Goal: Transaction & Acquisition: Purchase product/service

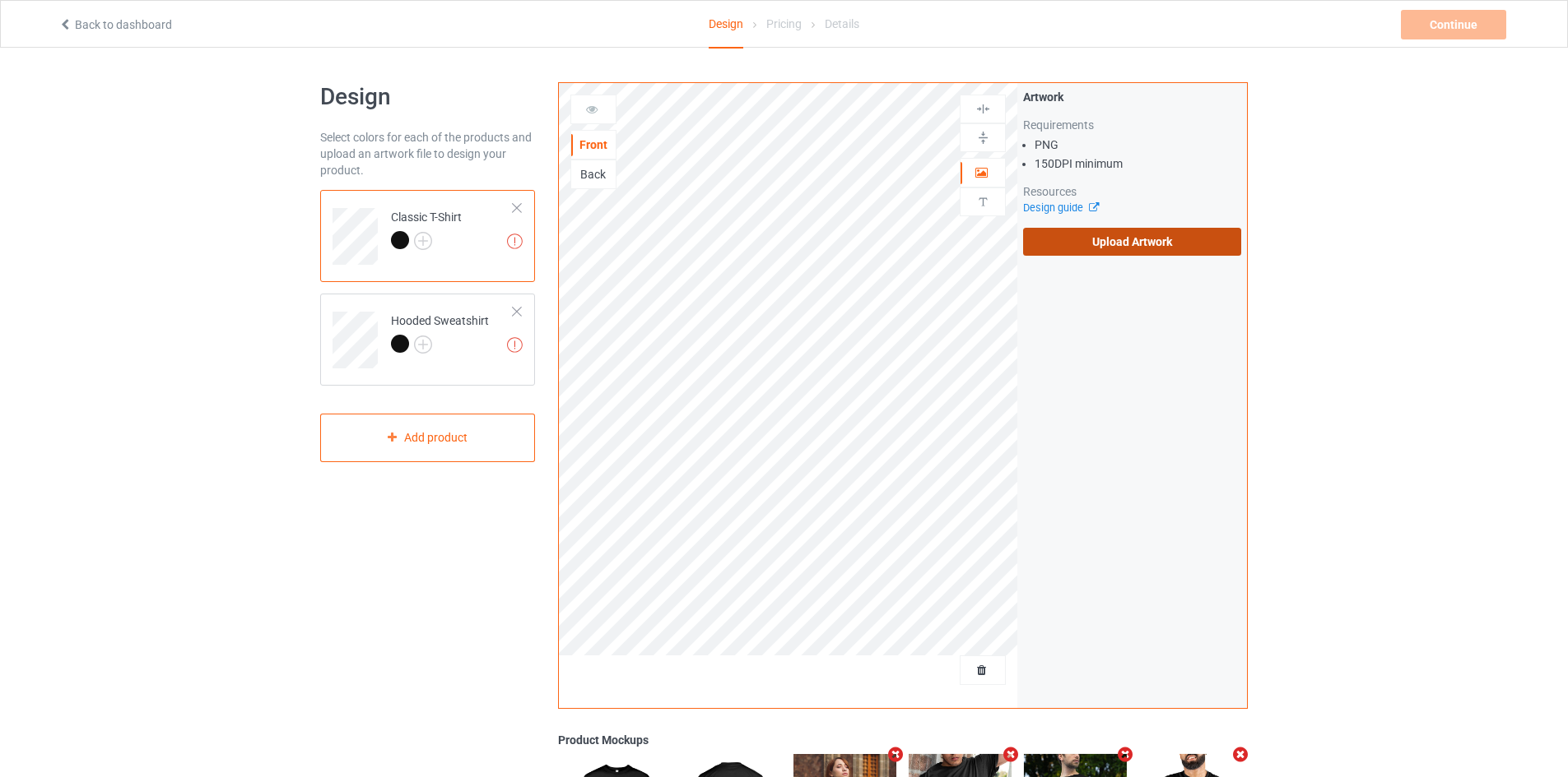
click at [1111, 246] on label "Upload Artwork" at bounding box center [1132, 242] width 218 height 28
click at [0, 0] on input "Upload Artwork" at bounding box center [0, 0] width 0 height 0
click at [1085, 251] on label "Upload Artwork" at bounding box center [1132, 242] width 218 height 28
click at [0, 0] on input "Upload Artwork" at bounding box center [0, 0] width 0 height 0
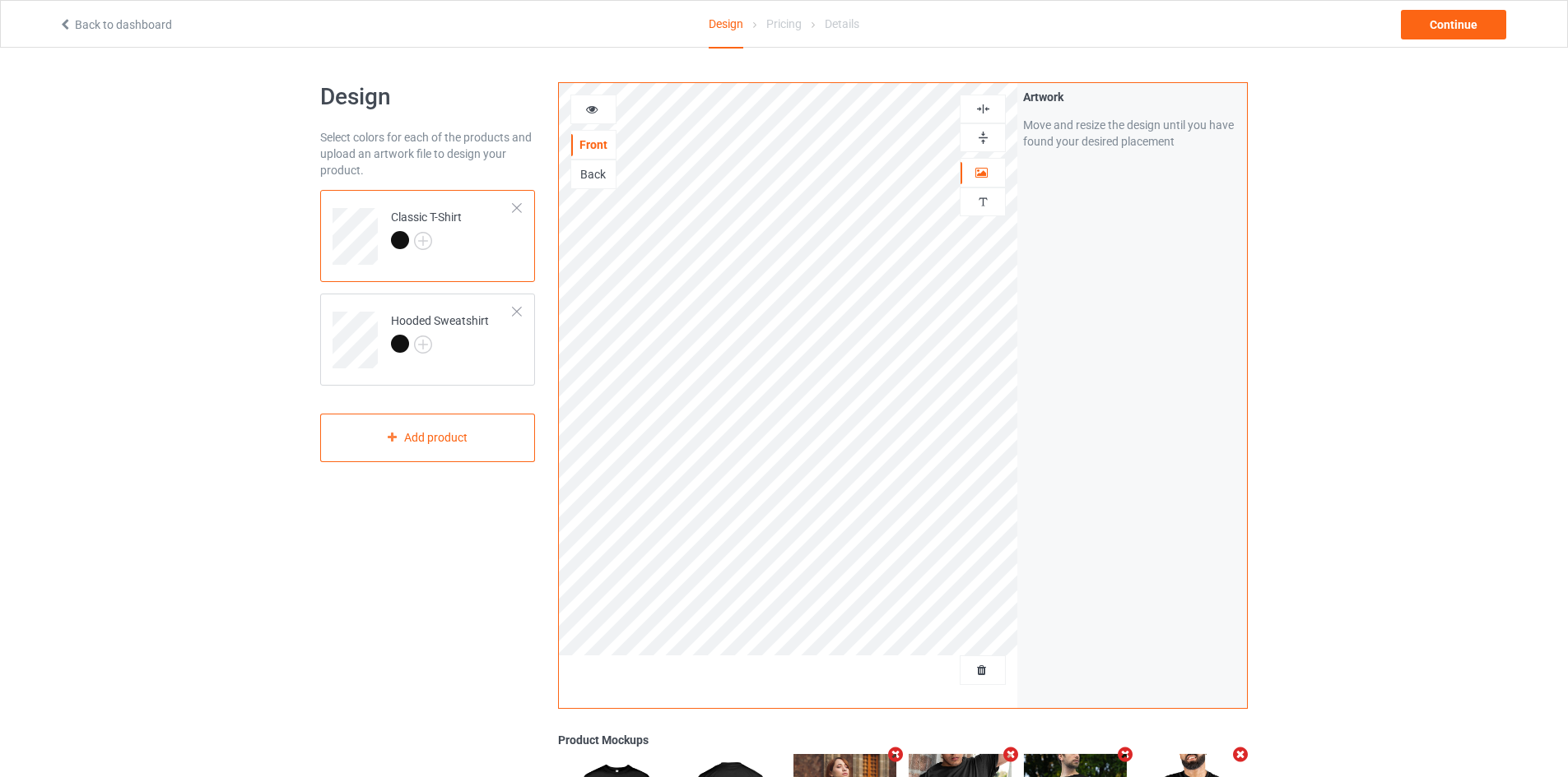
click at [981, 114] on img at bounding box center [982, 109] width 15 height 15
click at [980, 110] on img at bounding box center [982, 109] width 15 height 15
click at [1439, 27] on div "Continue" at bounding box center [1452, 24] width 105 height 30
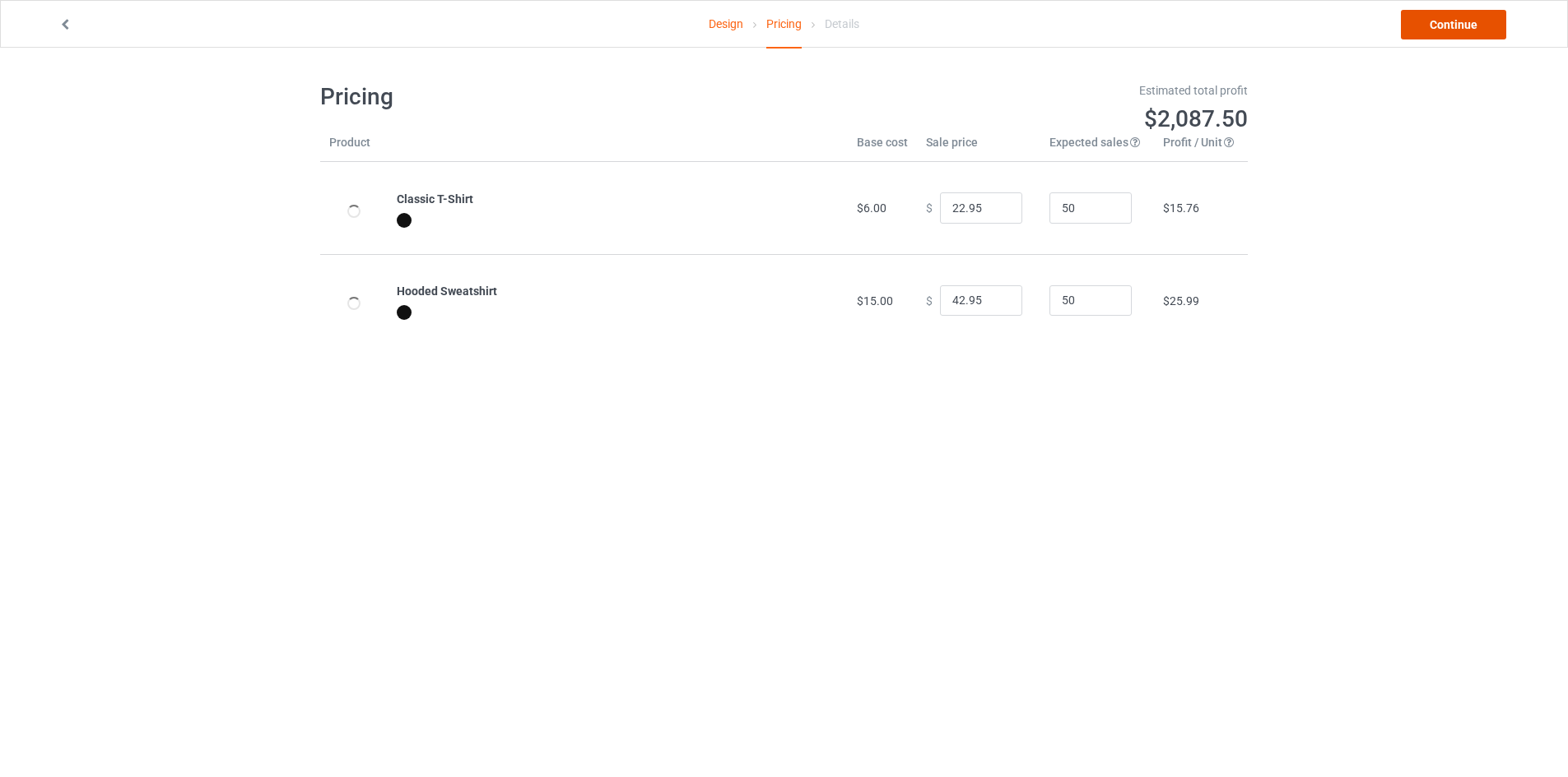
click at [1478, 30] on link "Continue" at bounding box center [1452, 24] width 105 height 30
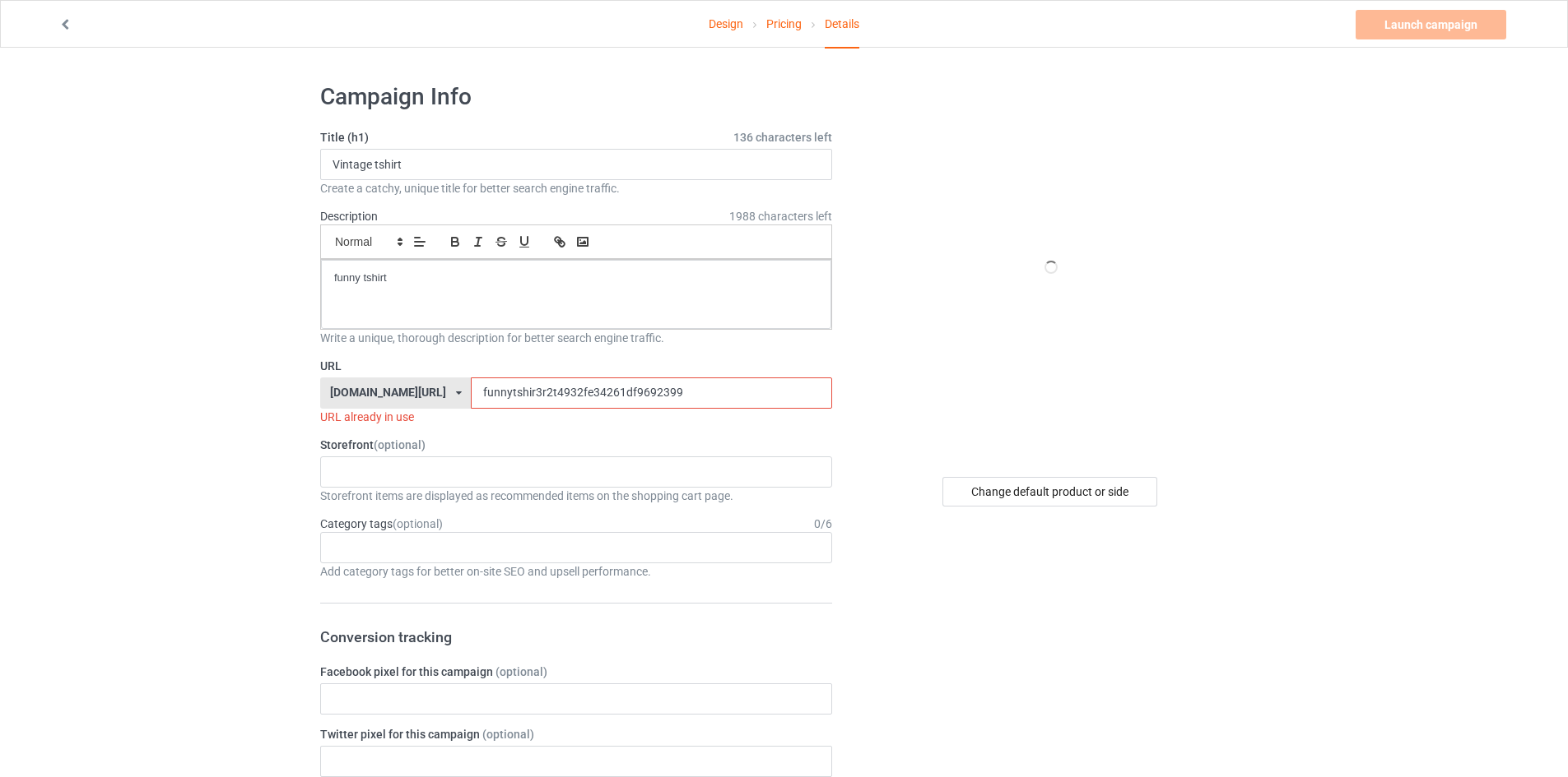
click at [543, 401] on input "funnytshir3r2t4932fe34261df9692399" at bounding box center [651, 393] width 360 height 31
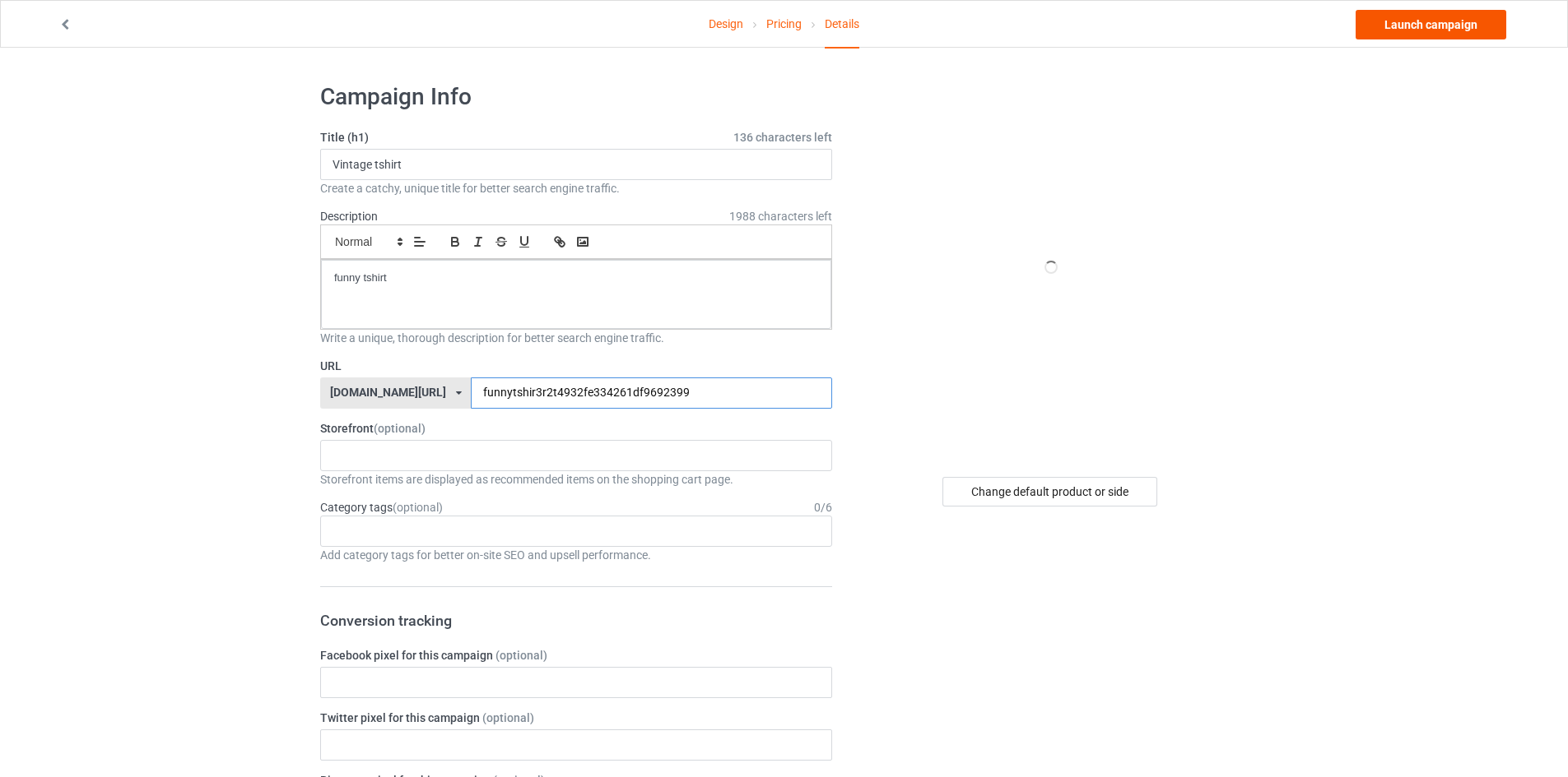
type input "funnytshir3r2t4932fe334261df9692399"
click at [1437, 21] on link "Launch campaign" at bounding box center [1430, 24] width 150 height 30
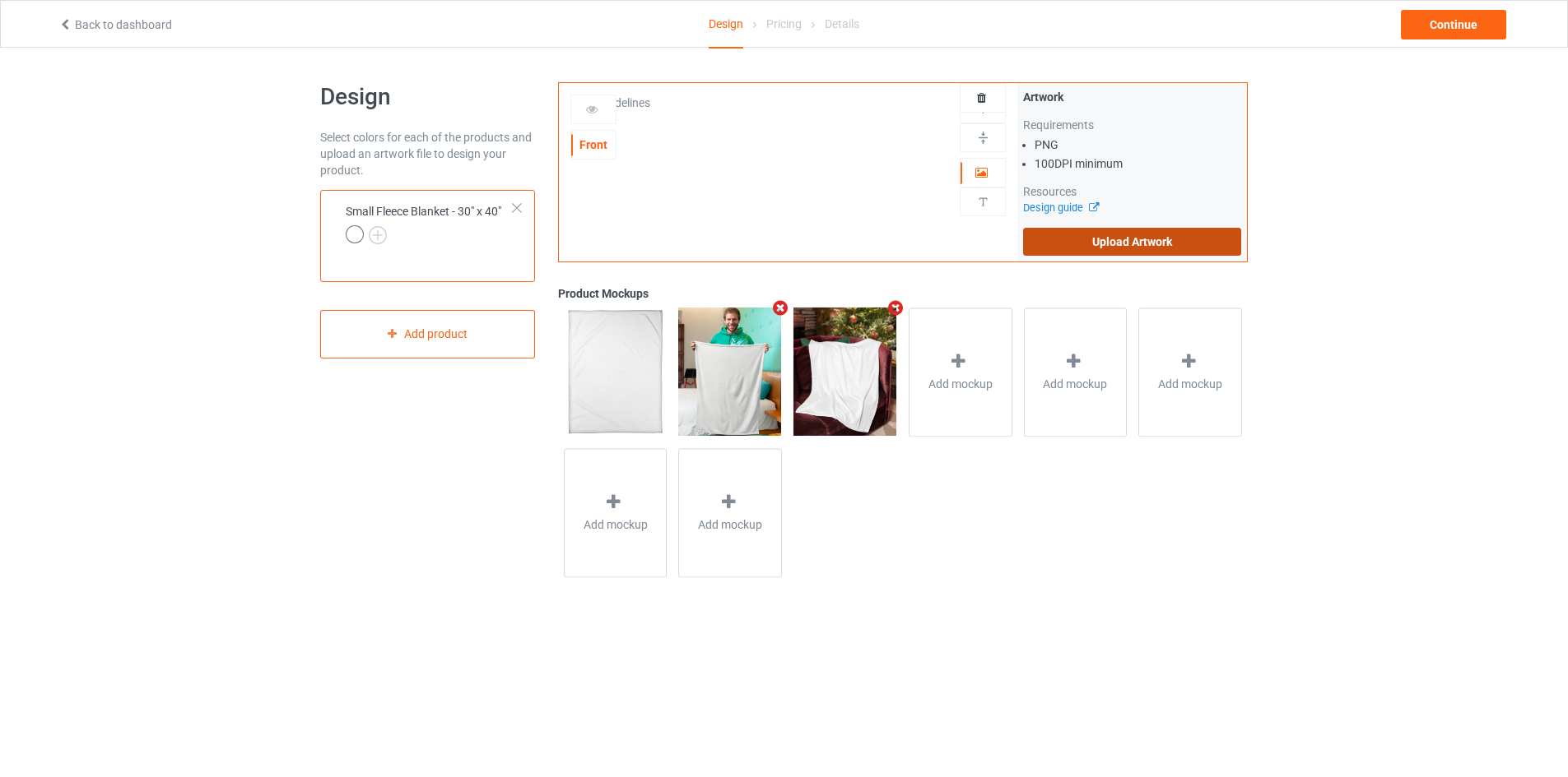
click at [1104, 248] on label "Upload Artwork" at bounding box center [1132, 242] width 218 height 28
click at [0, 0] on input "Upload Artwork" at bounding box center [0, 0] width 0 height 0
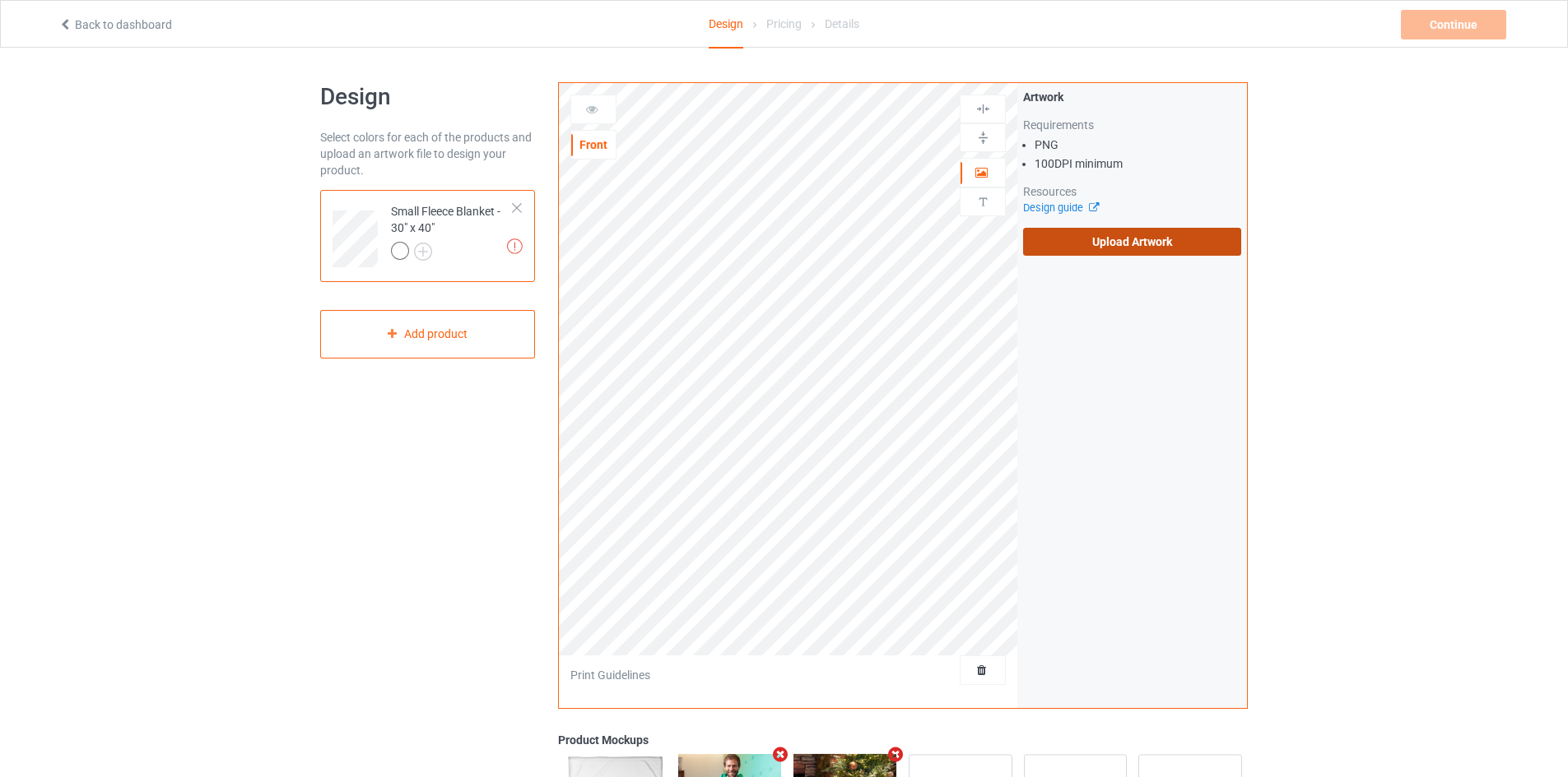
click at [1077, 235] on label "Upload Artwork" at bounding box center [1132, 242] width 218 height 28
click at [0, 0] on input "Upload Artwork" at bounding box center [0, 0] width 0 height 0
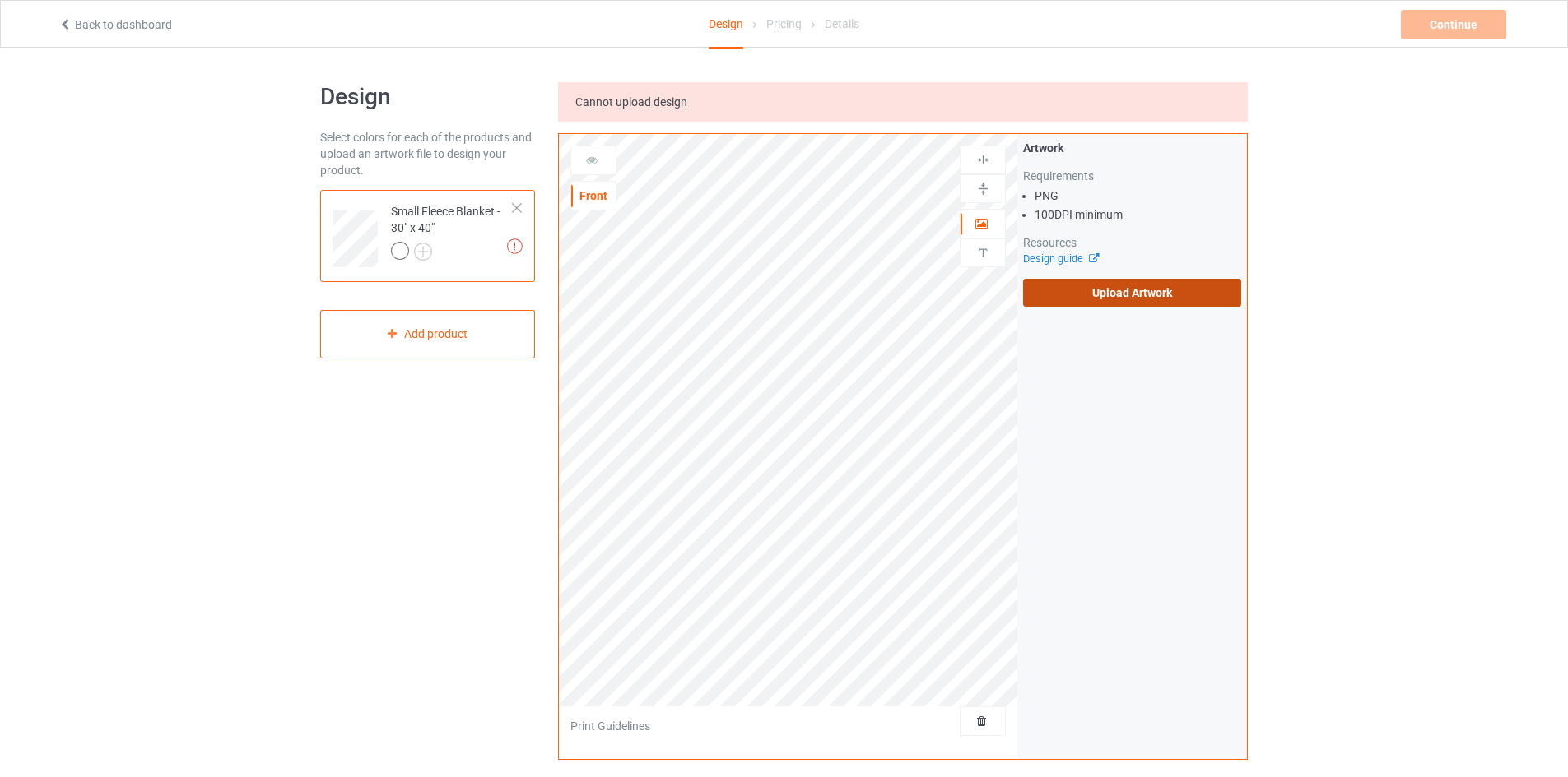
click at [1037, 291] on label "Upload Artwork" at bounding box center [1132, 293] width 218 height 28
click at [0, 0] on input "Upload Artwork" at bounding box center [0, 0] width 0 height 0
click at [1103, 294] on label "Upload Artwork" at bounding box center [1132, 293] width 218 height 28
click at [0, 0] on input "Upload Artwork" at bounding box center [0, 0] width 0 height 0
click at [1089, 291] on label "Upload Artwork" at bounding box center [1132, 293] width 218 height 28
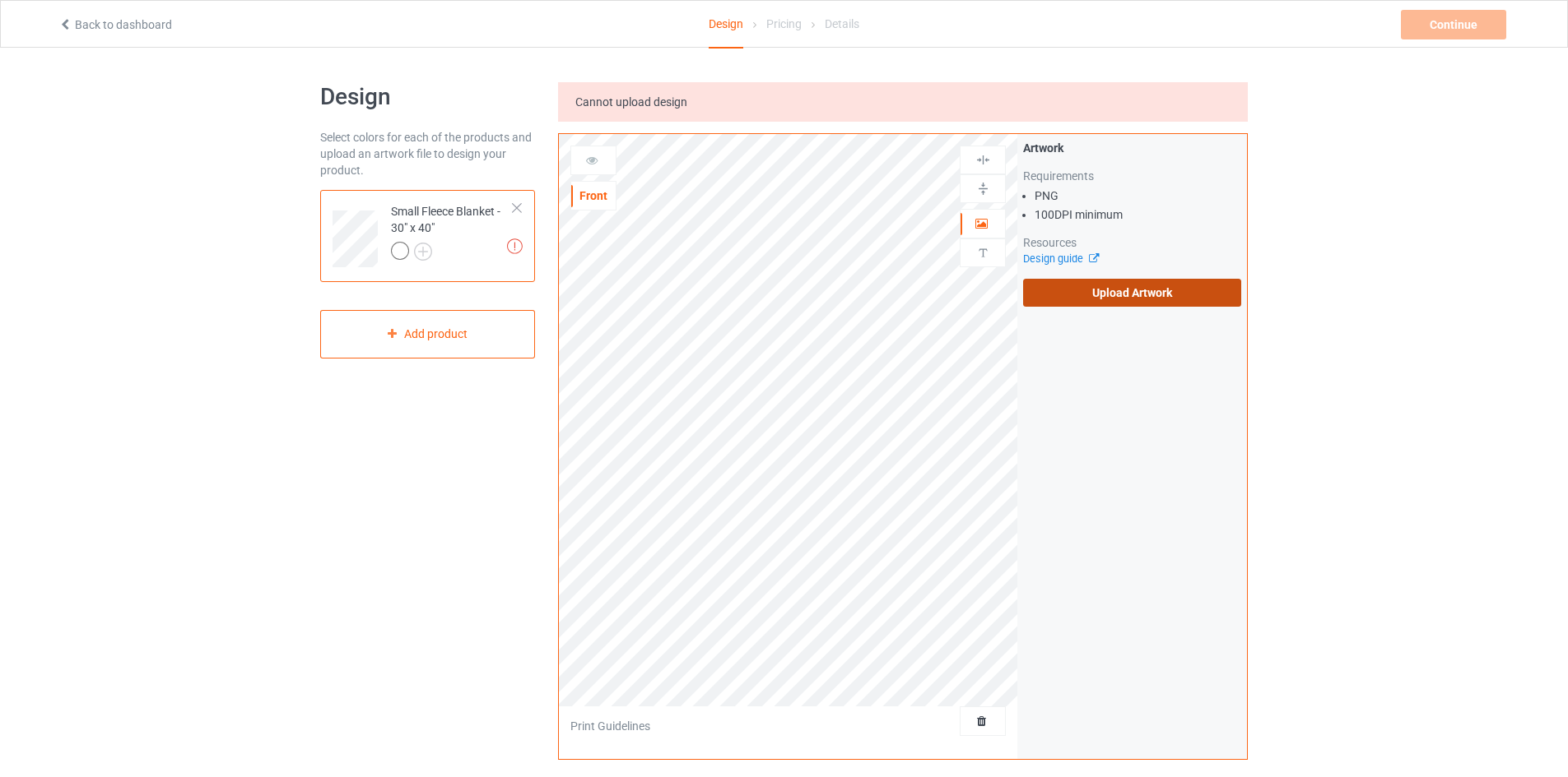
click at [0, 0] on input "Upload Artwork" at bounding box center [0, 0] width 0 height 0
click at [1171, 288] on label "Upload Artwork" at bounding box center [1132, 293] width 218 height 28
click at [0, 0] on input "Upload Artwork" at bounding box center [0, 0] width 0 height 0
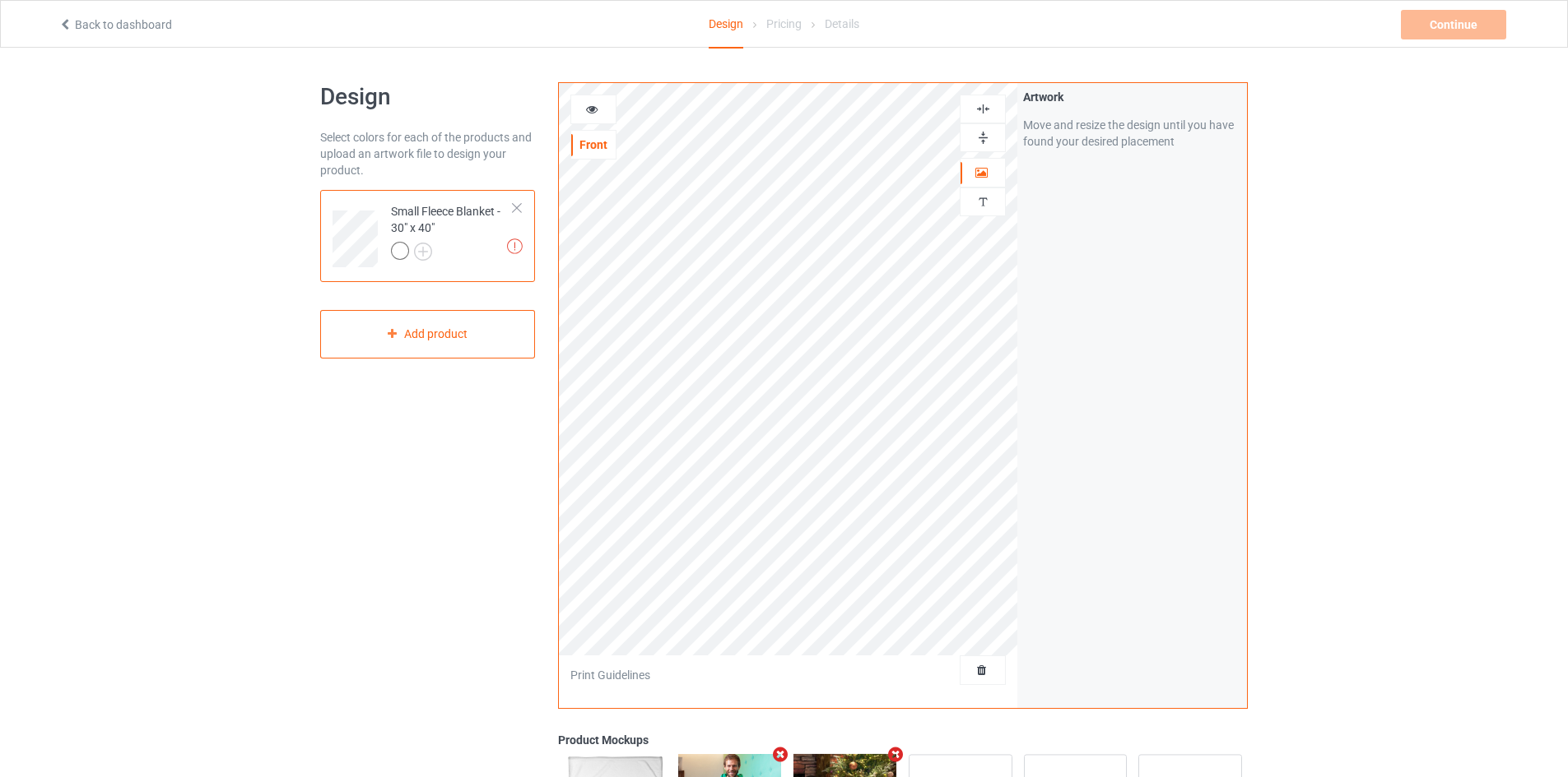
click at [982, 142] on img at bounding box center [982, 138] width 15 height 15
click at [981, 115] on img at bounding box center [982, 109] width 15 height 15
click at [981, 110] on img at bounding box center [982, 109] width 15 height 15
click at [981, 674] on span "Delete all designs" at bounding box center [945, 671] width 88 height 13
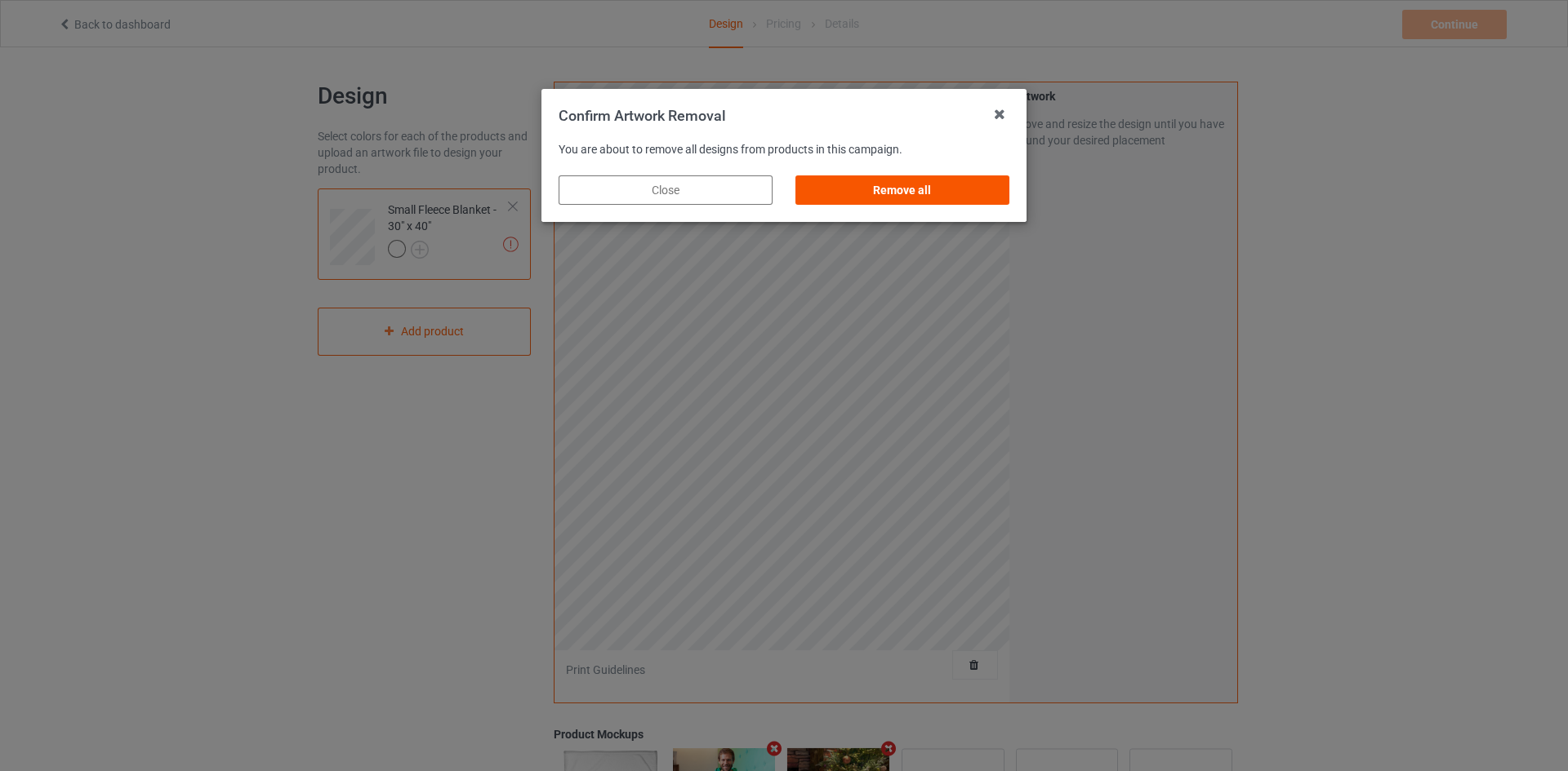
click at [898, 192] on div "Remove all" at bounding box center [902, 190] width 214 height 30
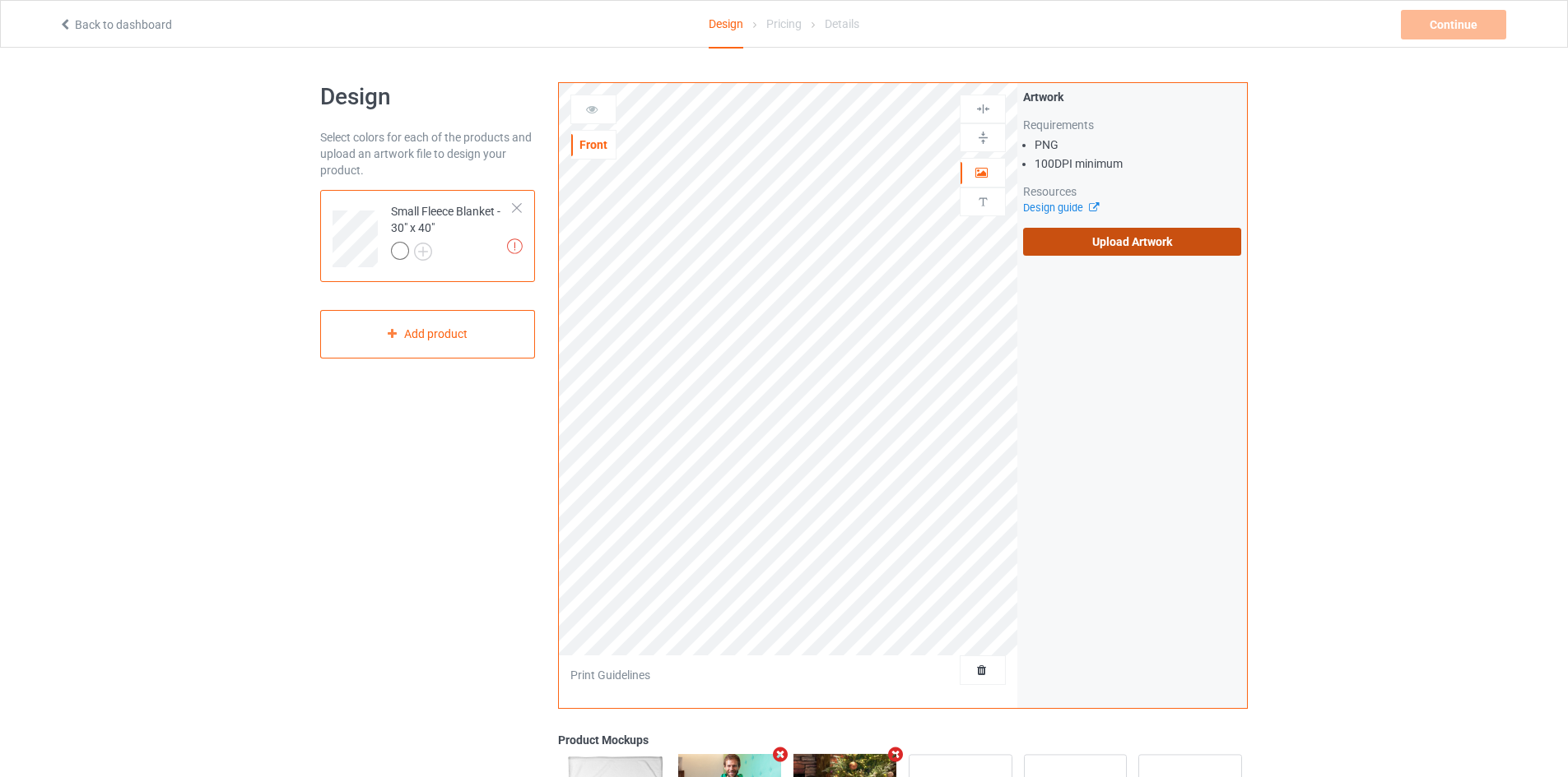
click at [1116, 228] on label "Upload Artwork" at bounding box center [1132, 242] width 218 height 28
click at [0, 0] on input "Upload Artwork" at bounding box center [0, 0] width 0 height 0
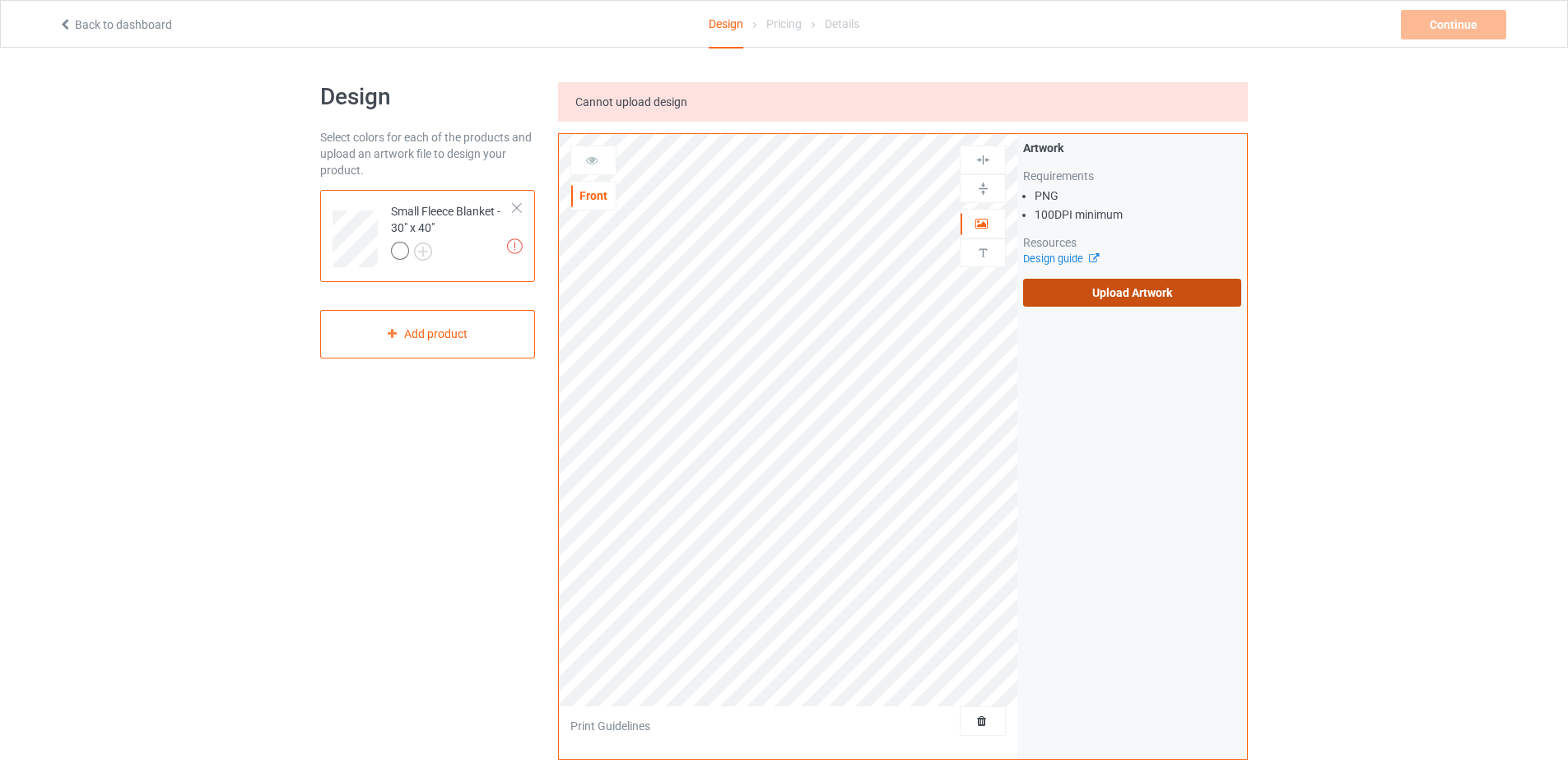
click at [1029, 302] on label "Upload Artwork" at bounding box center [1132, 293] width 218 height 28
click at [0, 0] on input "Upload Artwork" at bounding box center [0, 0] width 0 height 0
click at [1090, 298] on label "Upload Artwork" at bounding box center [1132, 293] width 218 height 28
click at [0, 0] on input "Upload Artwork" at bounding box center [0, 0] width 0 height 0
click at [1055, 297] on label "Upload Artwork" at bounding box center [1132, 293] width 218 height 28
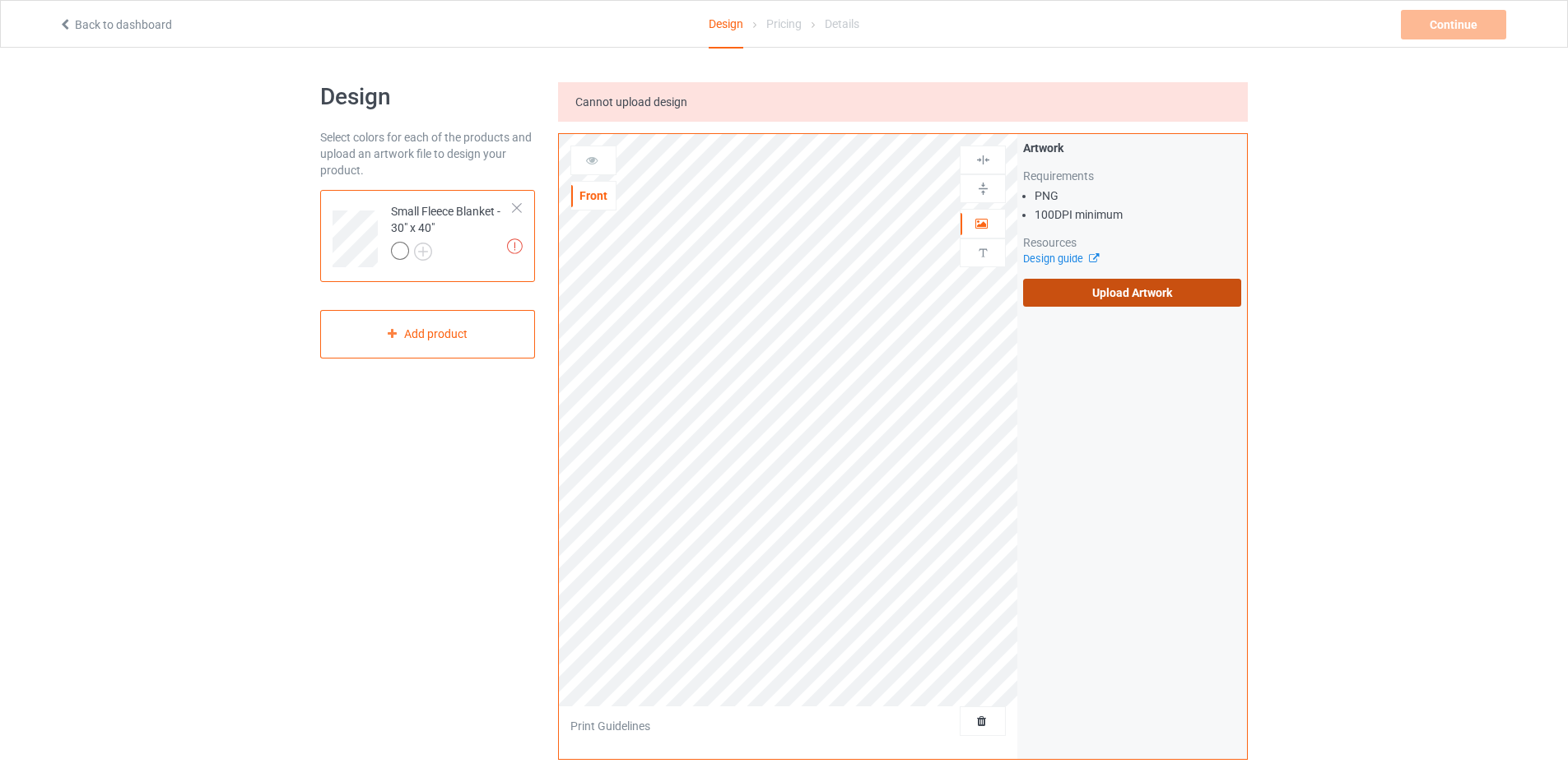
click at [0, 0] on input "Upload Artwork" at bounding box center [0, 0] width 0 height 0
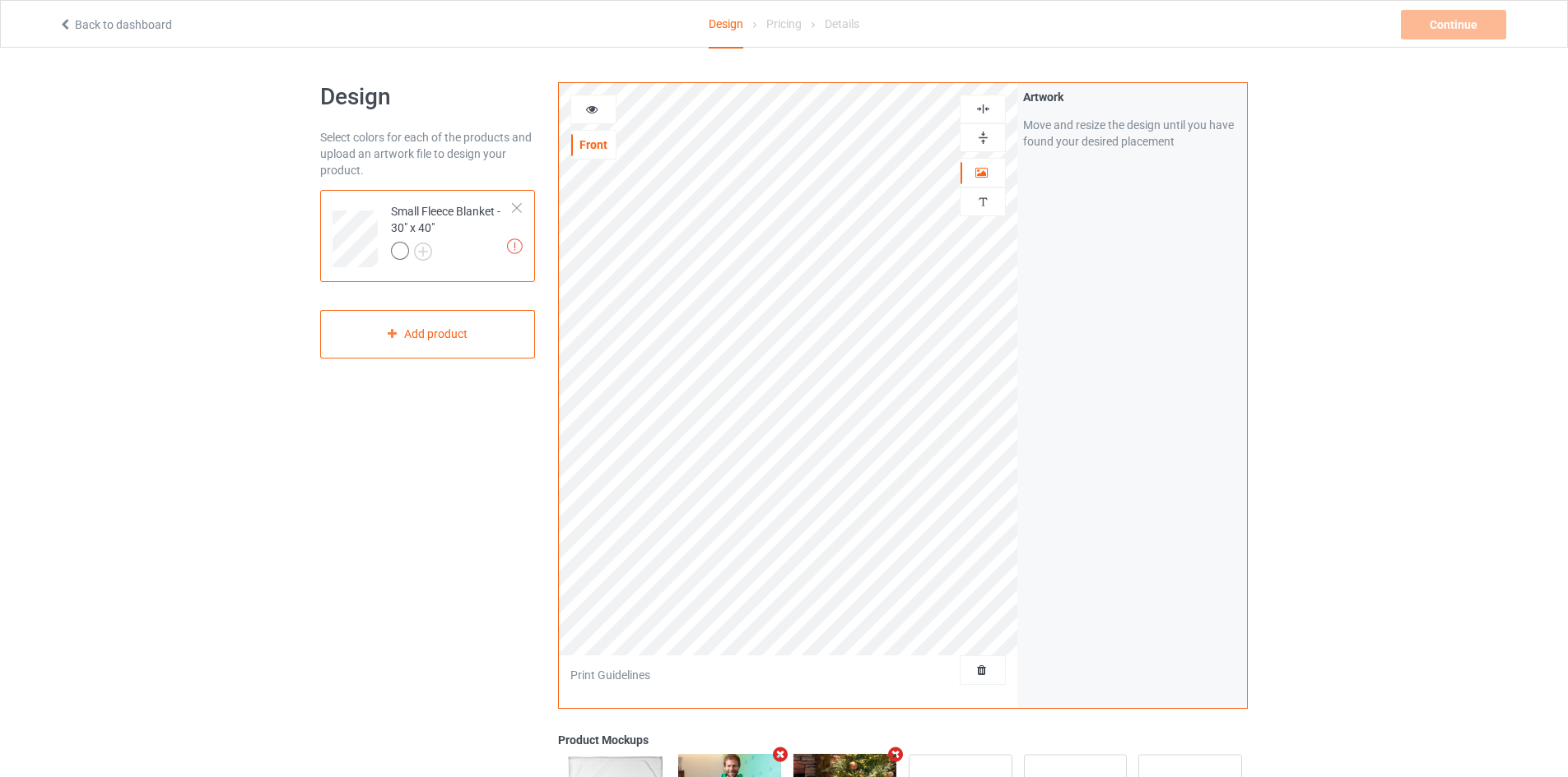
click at [988, 139] on img at bounding box center [982, 138] width 15 height 15
click at [980, 108] on img at bounding box center [982, 109] width 15 height 15
click at [977, 137] on img at bounding box center [982, 138] width 15 height 15
click at [979, 110] on img at bounding box center [982, 109] width 15 height 15
click at [986, 142] on img at bounding box center [982, 138] width 15 height 15
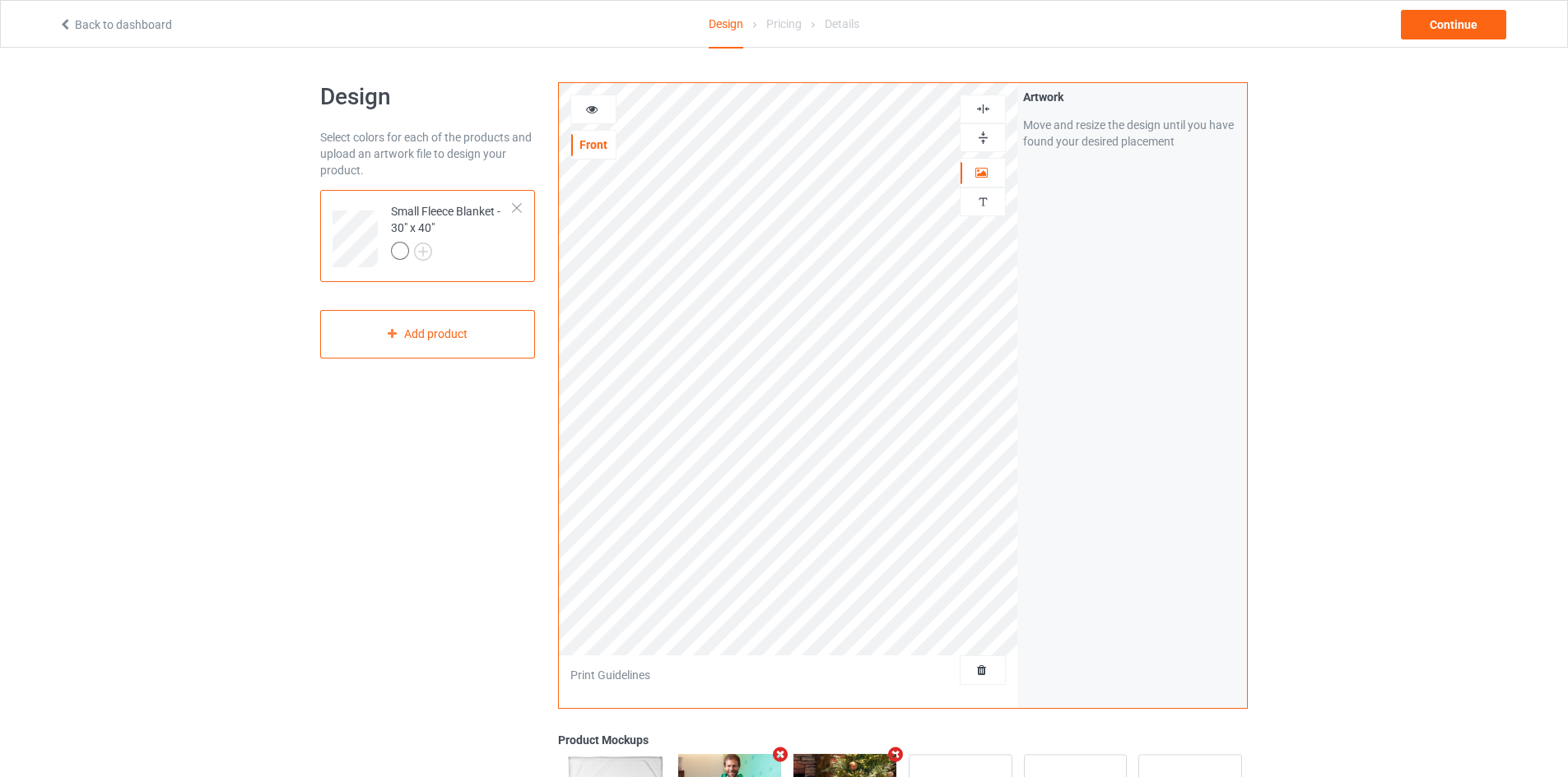
click at [980, 111] on img at bounding box center [982, 109] width 15 height 15
click at [978, 133] on img at bounding box center [982, 138] width 15 height 15
click at [981, 105] on img at bounding box center [982, 109] width 15 height 15
click at [983, 139] on img at bounding box center [982, 138] width 15 height 15
click at [983, 117] on div at bounding box center [982, 109] width 46 height 29
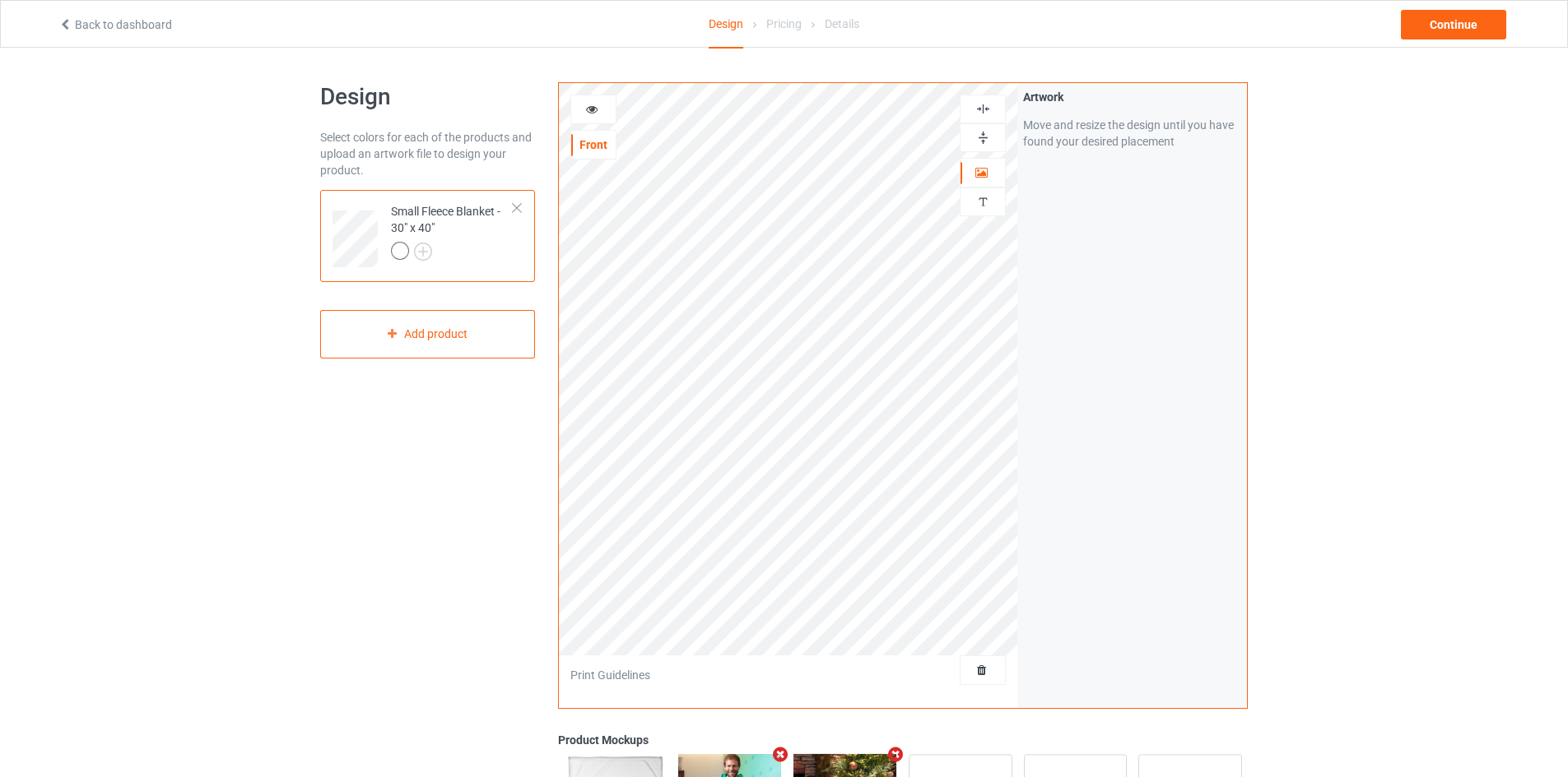
click at [986, 142] on img at bounding box center [982, 138] width 15 height 15
click at [986, 118] on div at bounding box center [982, 109] width 46 height 29
click at [1427, 35] on div "Continue" at bounding box center [1452, 24] width 105 height 30
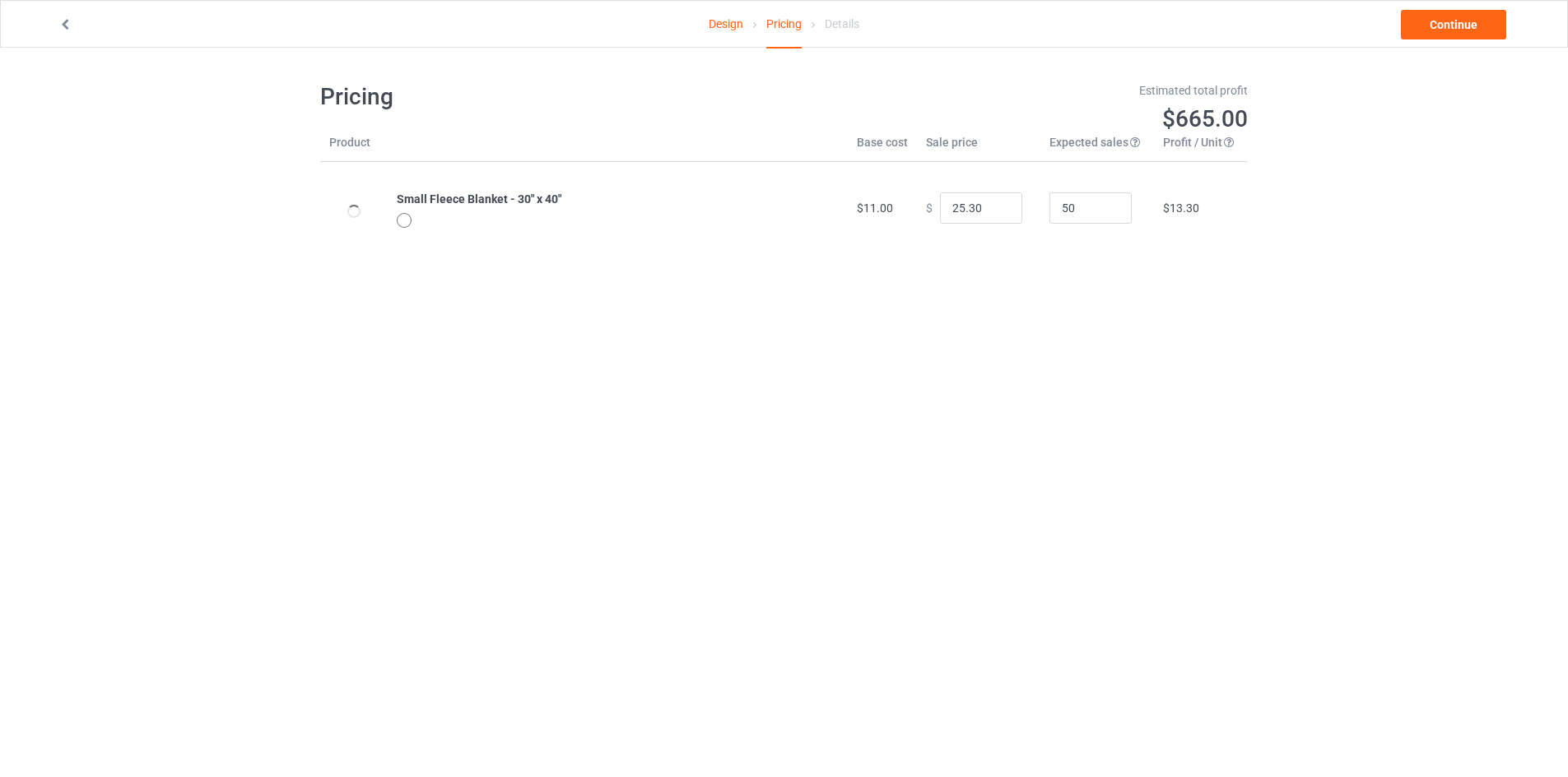
click at [1433, 40] on div "Design Pricing Details Continue" at bounding box center [784, 24] width 1474 height 46
click at [1425, 29] on link "Continue" at bounding box center [1452, 24] width 105 height 30
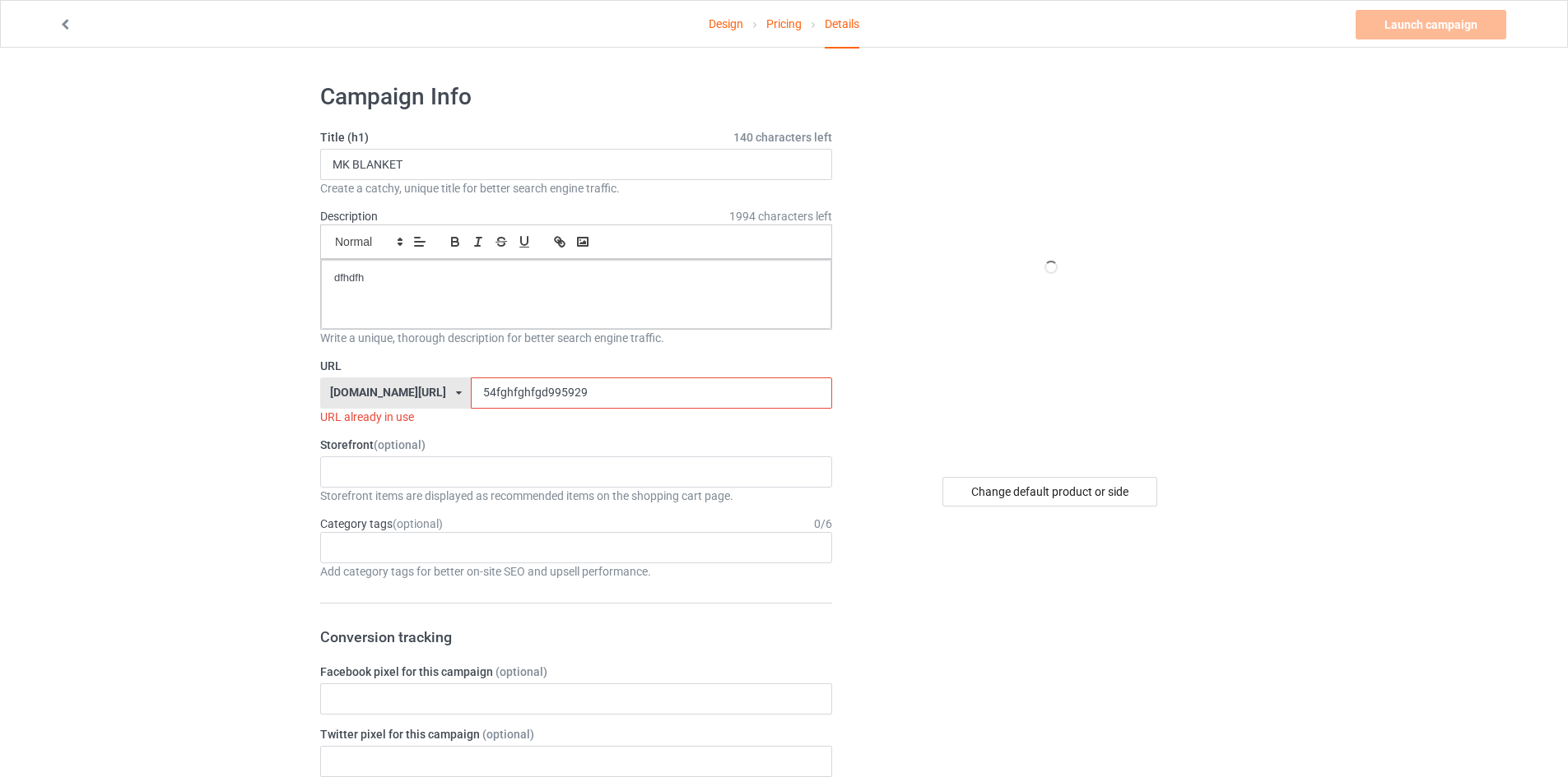
click at [483, 397] on input "54fghfghfgd995929" at bounding box center [651, 393] width 360 height 31
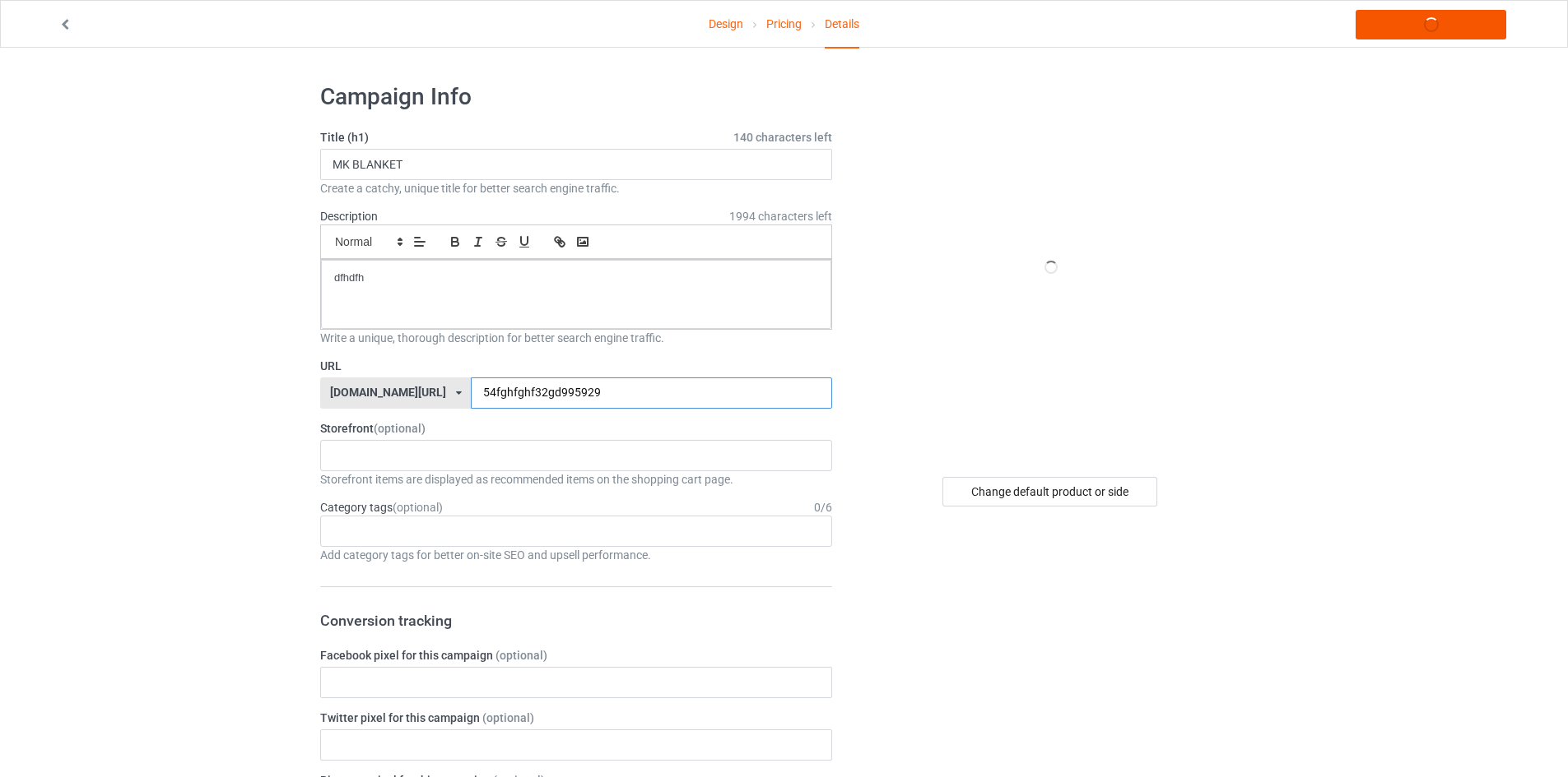
type input "54fghfghf32gd995929"
click at [1400, 19] on link "Launch campaign" at bounding box center [1430, 24] width 150 height 30
